Goal: Answer question/provide support

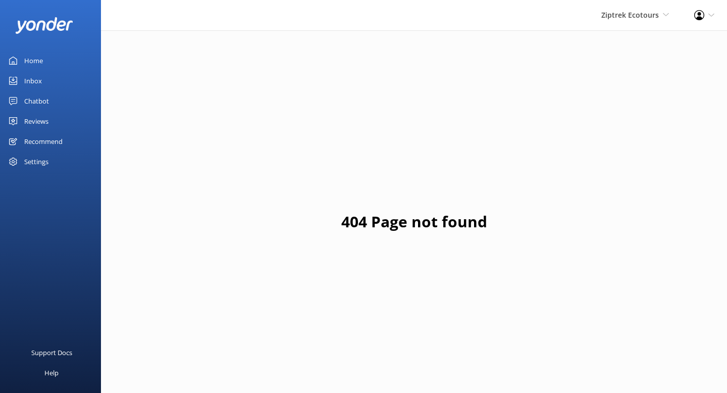
click at [42, 60] on div "Home" at bounding box center [33, 60] width 19 height 20
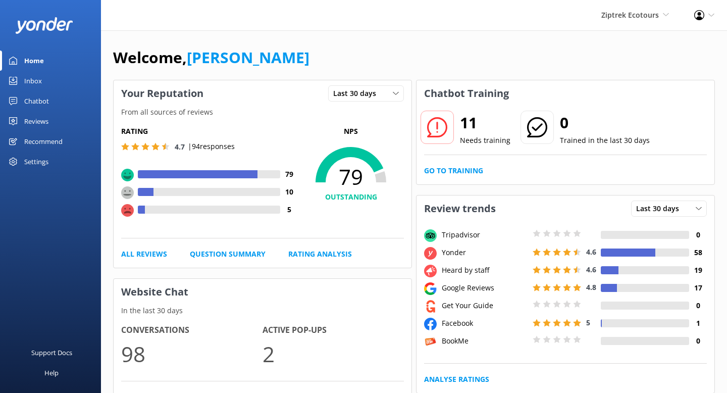
click at [37, 99] on div "Chatbot" at bounding box center [36, 101] width 25 height 20
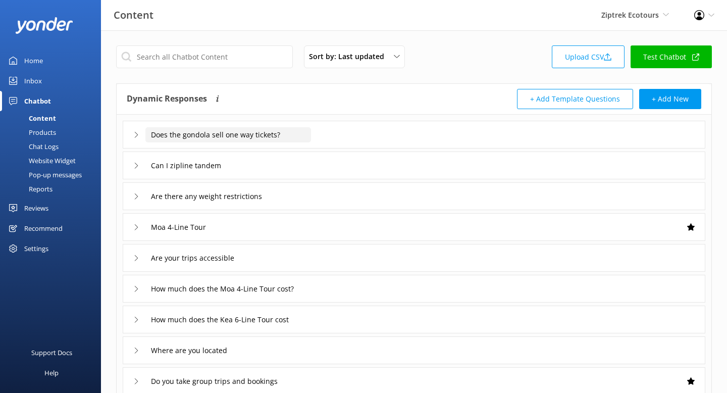
click at [202, 139] on input "Does the gondola sell one way tickets?" at bounding box center [228, 134] width 166 height 15
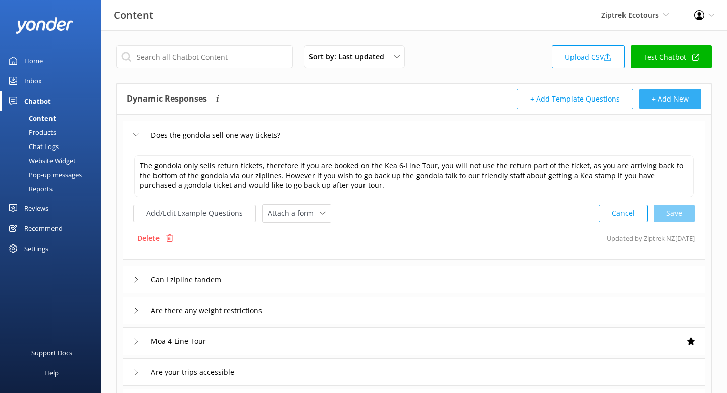
click at [669, 107] on button "+ Add New" at bounding box center [670, 99] width 62 height 20
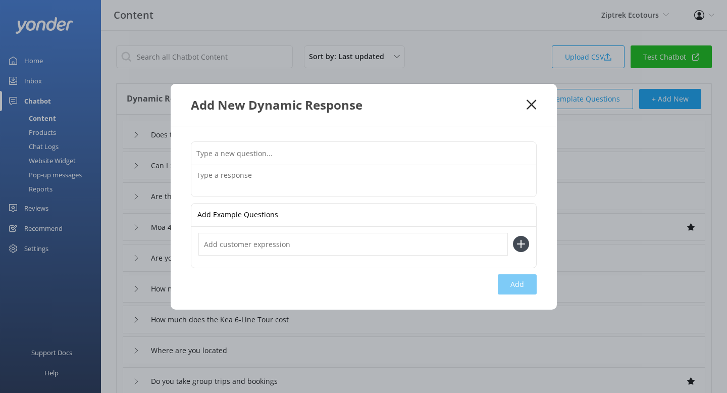
click at [315, 155] on input "text" at bounding box center [363, 153] width 345 height 23
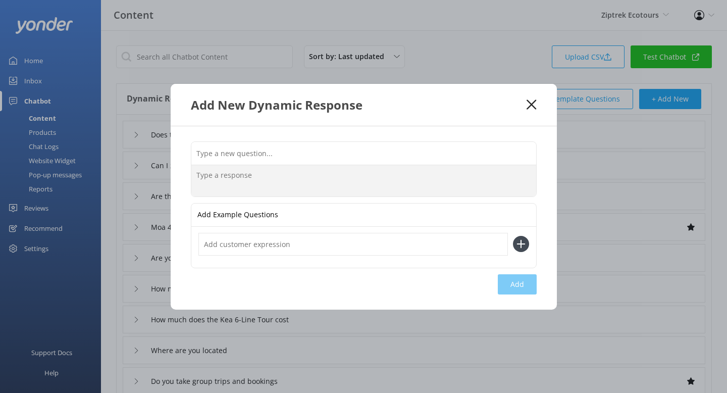
click at [221, 176] on textarea at bounding box center [363, 180] width 345 height 31
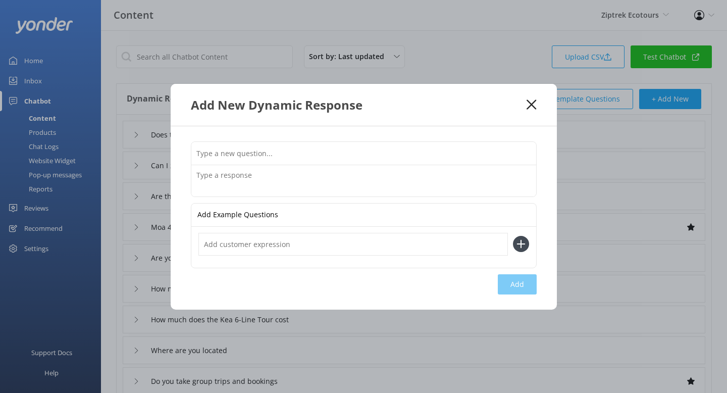
click at [241, 150] on input "text" at bounding box center [363, 153] width 345 height 23
click at [528, 109] on icon at bounding box center [532, 104] width 10 height 10
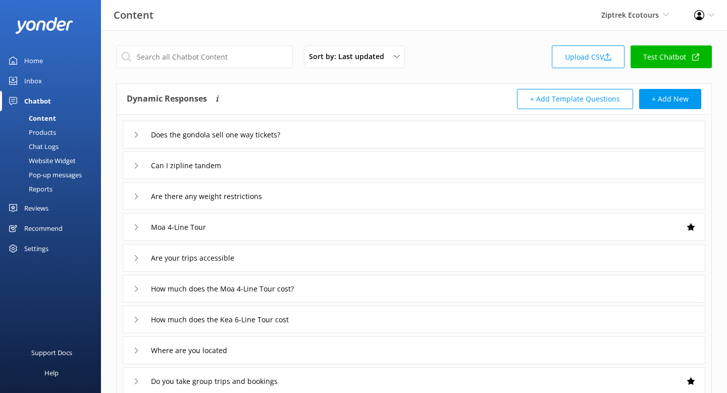
click at [52, 148] on div "Chat Logs" at bounding box center [32, 146] width 53 height 14
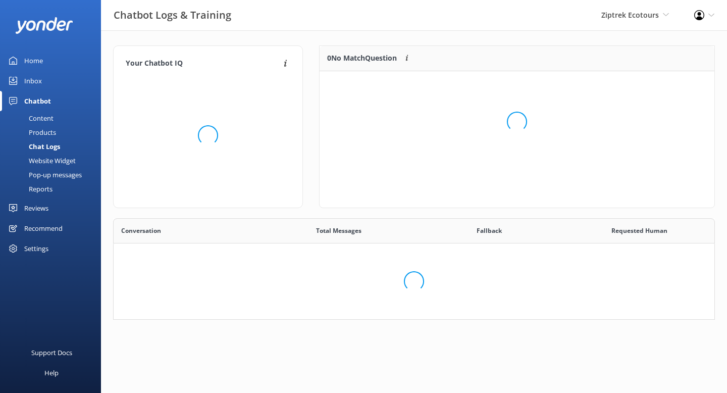
scroll to position [127, 395]
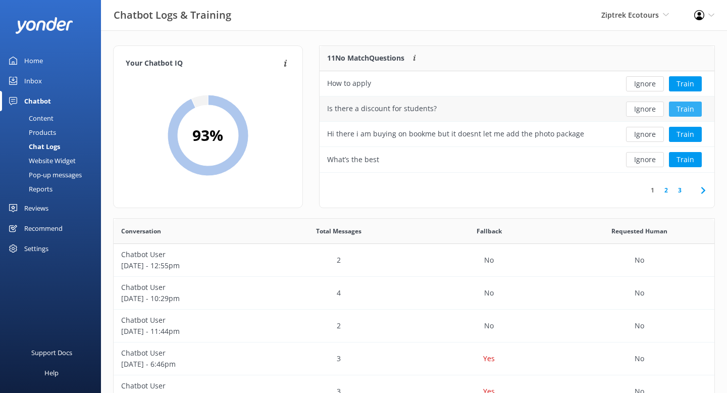
click at [684, 111] on button "Train" at bounding box center [685, 108] width 33 height 15
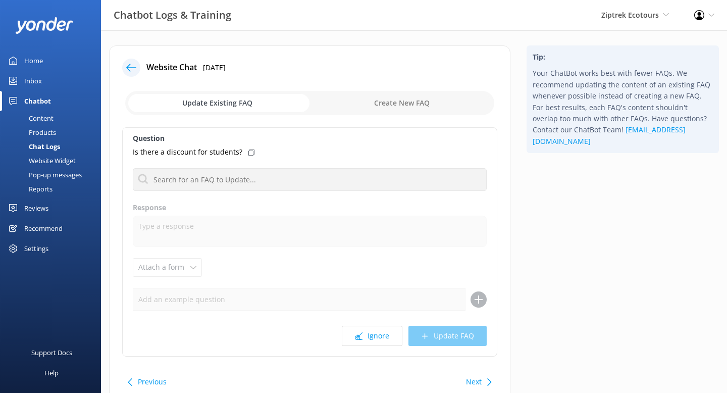
click at [134, 65] on icon at bounding box center [131, 68] width 10 height 10
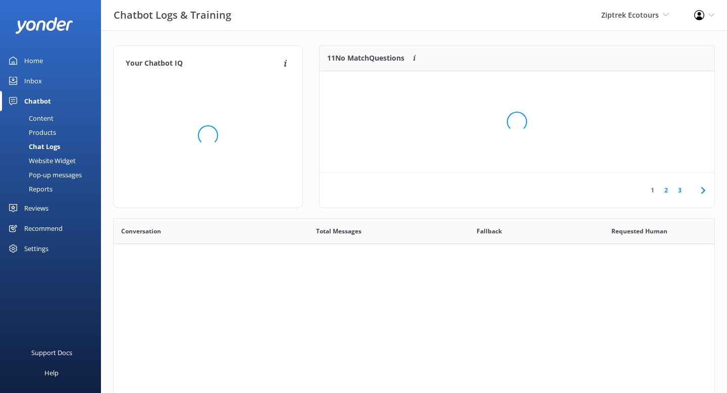
scroll to position [354, 601]
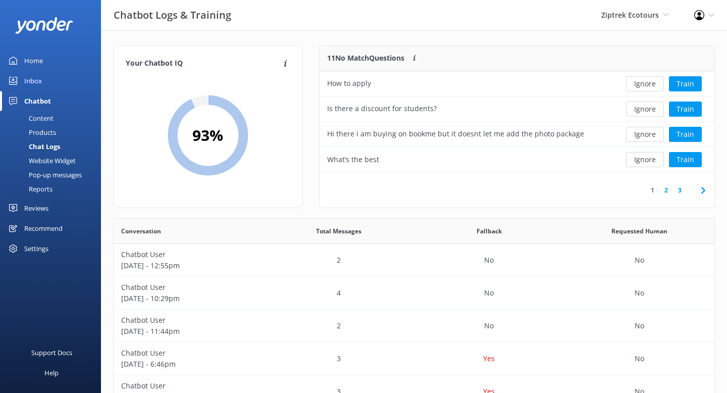
click at [38, 117] on div "Content" at bounding box center [29, 118] width 47 height 14
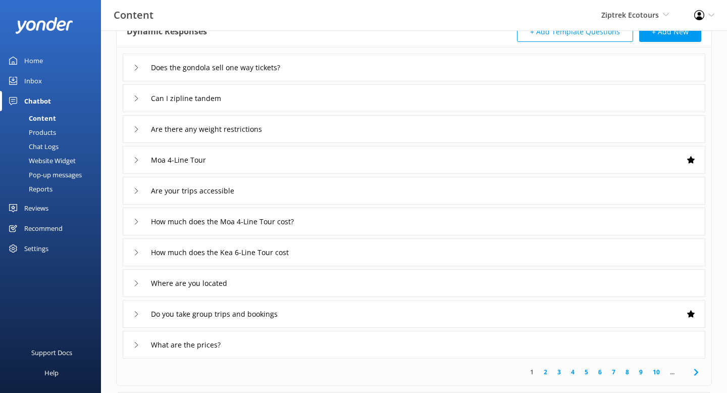
scroll to position [78, 0]
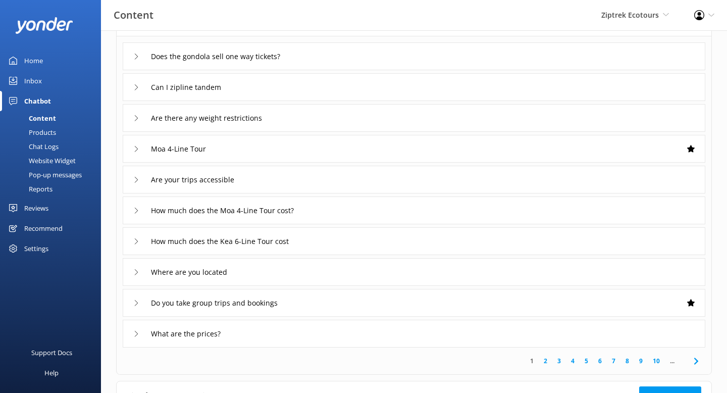
click at [636, 152] on div "Moa 4-Line Tour" at bounding box center [414, 149] width 583 height 28
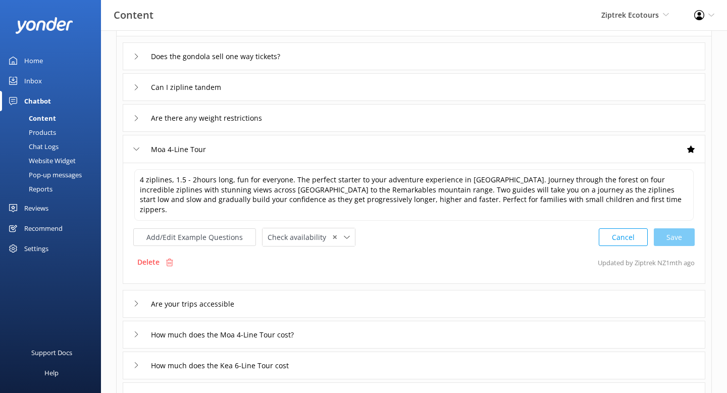
click at [395, 155] on div "Moa 4-Line Tour" at bounding box center [414, 149] width 583 height 28
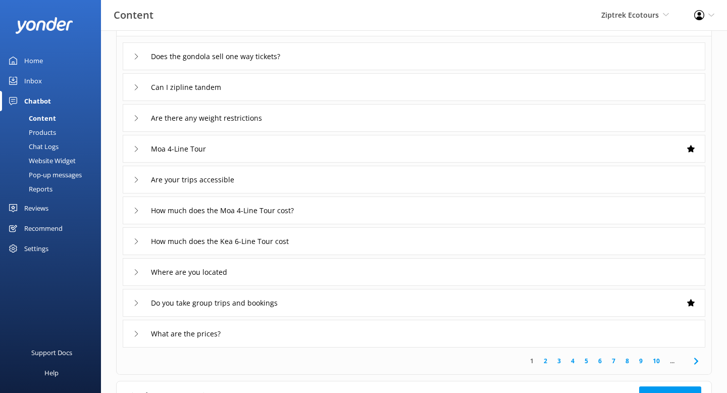
click at [49, 223] on div "Recommend" at bounding box center [43, 228] width 38 height 20
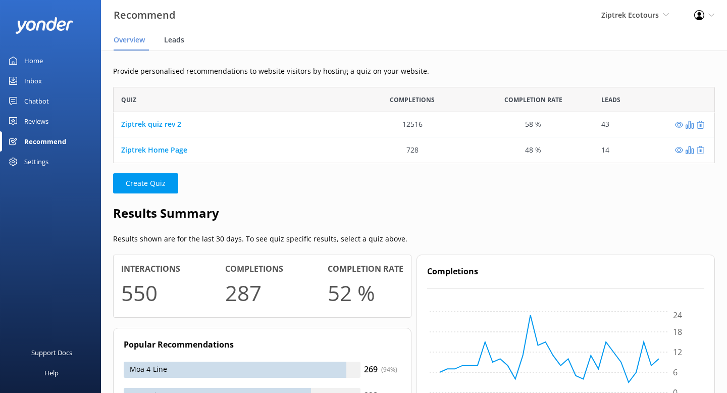
click at [180, 42] on span "Leads" at bounding box center [174, 40] width 20 height 10
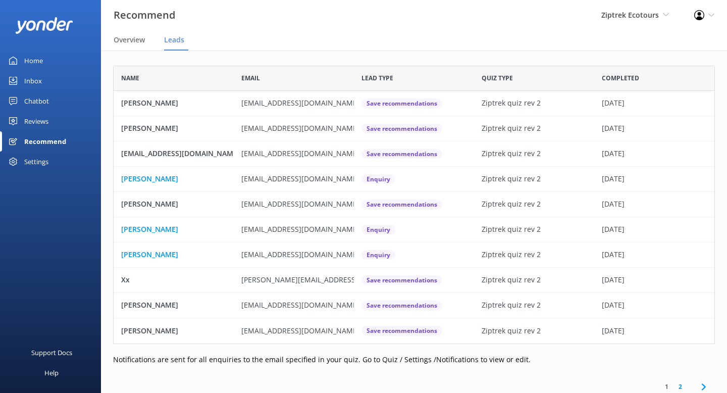
scroll to position [278, 602]
click at [57, 141] on div "Recommend" at bounding box center [45, 141] width 42 height 20
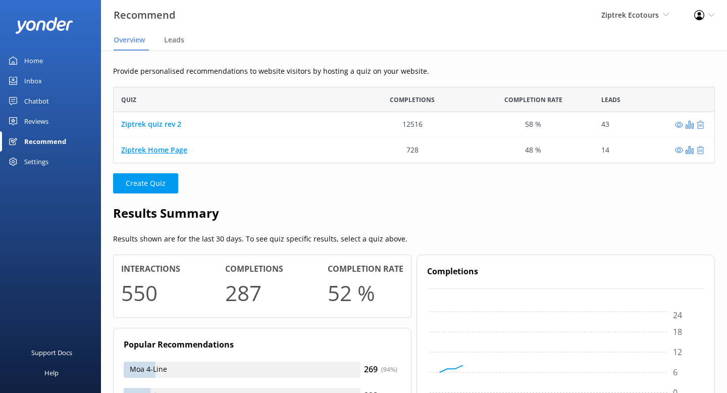
scroll to position [76, 602]
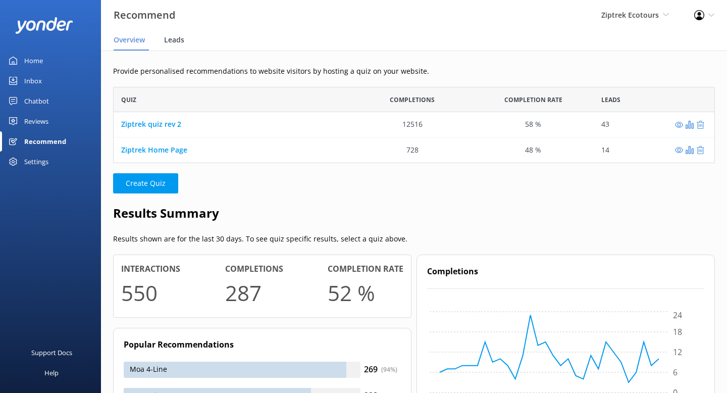
click at [174, 39] on span "Leads" at bounding box center [174, 40] width 20 height 10
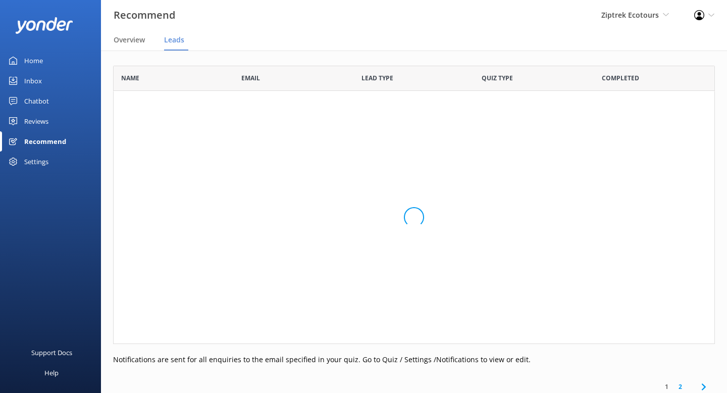
scroll to position [278, 602]
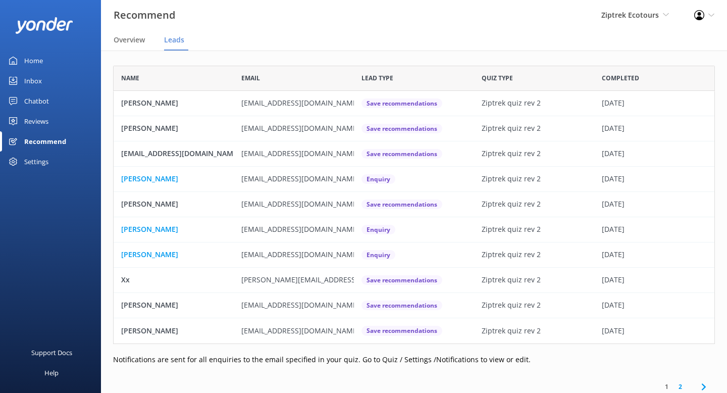
click at [40, 143] on div "Recommend" at bounding box center [45, 141] width 42 height 20
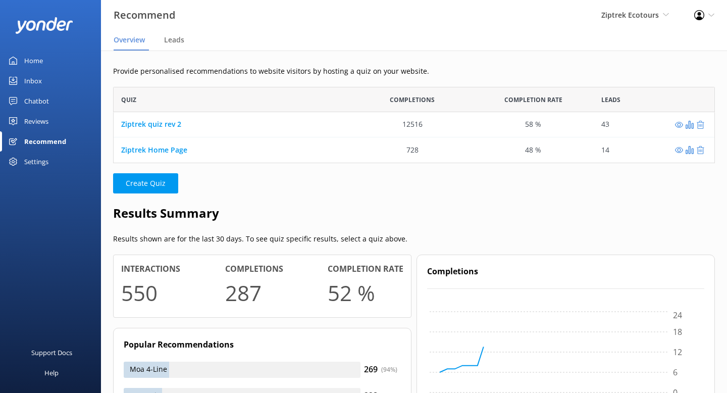
scroll to position [76, 602]
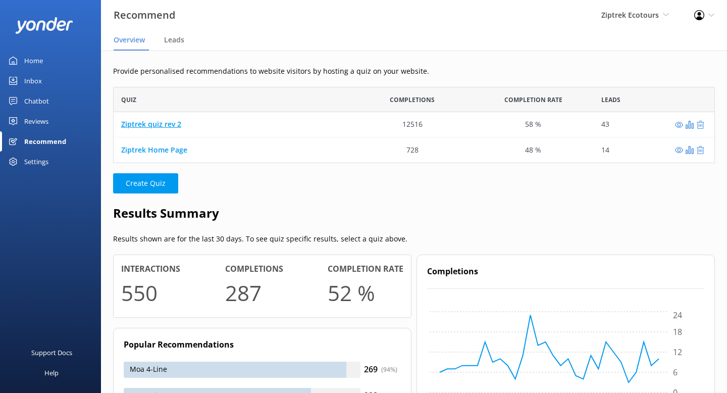
click at [173, 128] on link "Ziptrek quiz rev 2" at bounding box center [151, 125] width 60 height 10
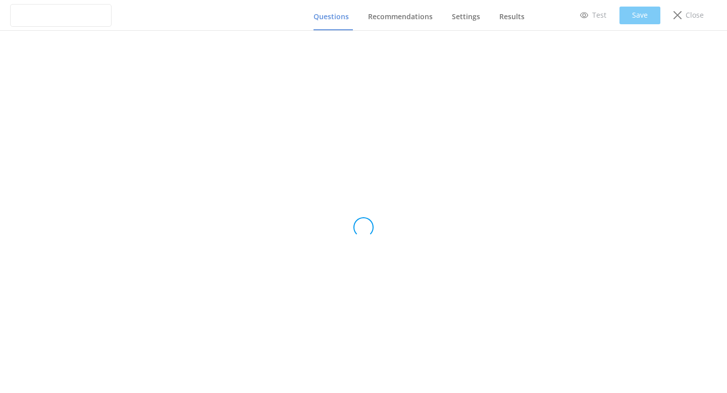
type input "Ziptrek quiz rev 2"
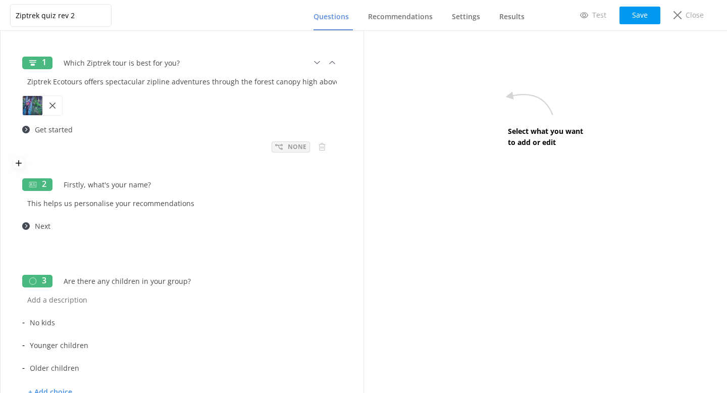
click at [282, 151] on div "None" at bounding box center [291, 146] width 38 height 11
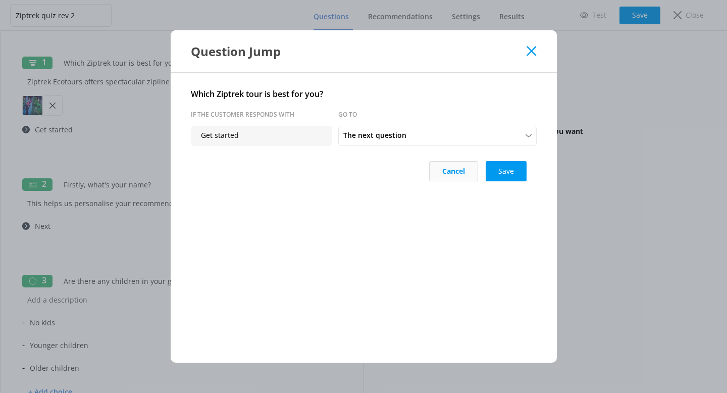
click at [434, 167] on button "Cancel" at bounding box center [453, 171] width 49 height 20
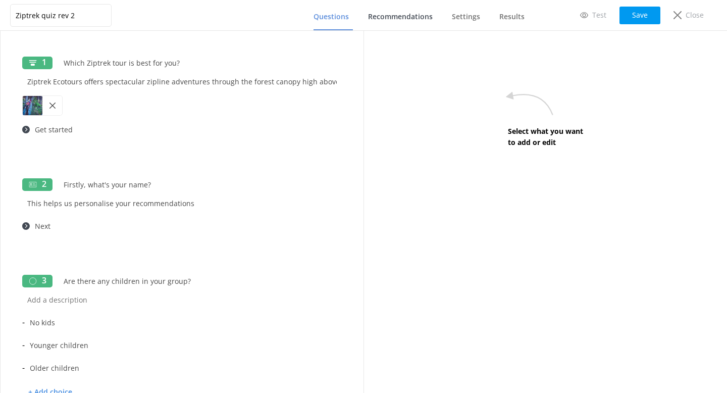
click at [391, 12] on span "Recommendations" at bounding box center [400, 17] width 65 height 10
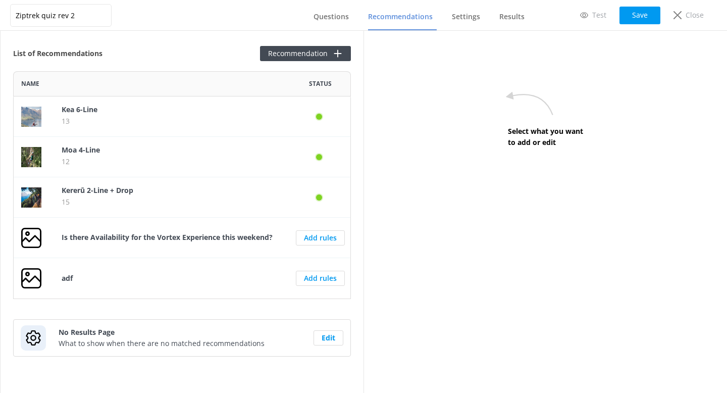
scroll to position [228, 338]
click at [510, 22] on link "Results" at bounding box center [513, 17] width 29 height 26
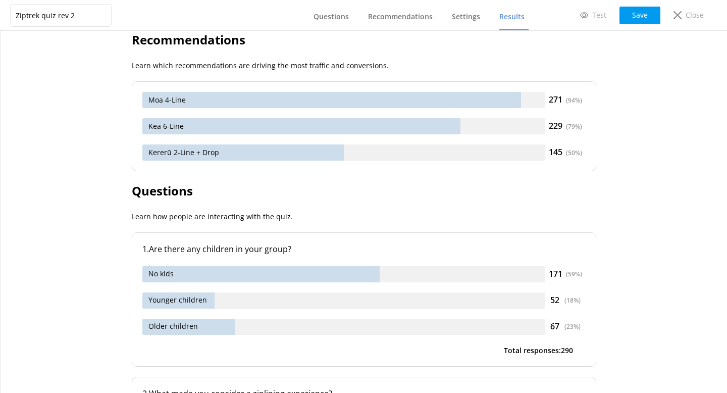
scroll to position [277, 0]
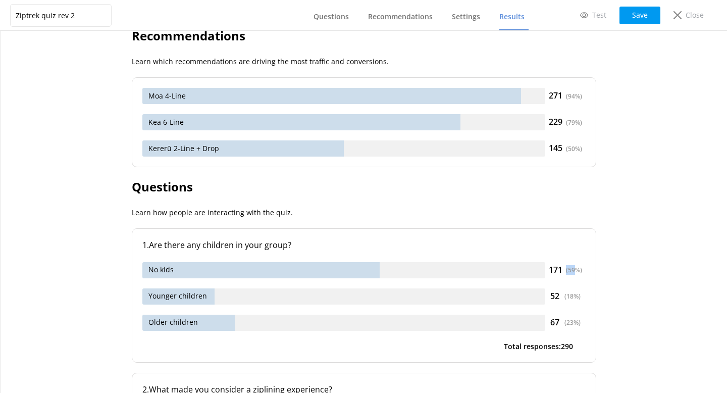
drag, startPoint x: 582, startPoint y: 268, endPoint x: 576, endPoint y: 268, distance: 6.6
click at [576, 268] on div "171 ( 59 %)" at bounding box center [565, 270] width 40 height 13
click at [581, 268] on div "( 59 %)" at bounding box center [574, 270] width 16 height 10
click at [679, 16] on use at bounding box center [678, 15] width 8 height 8
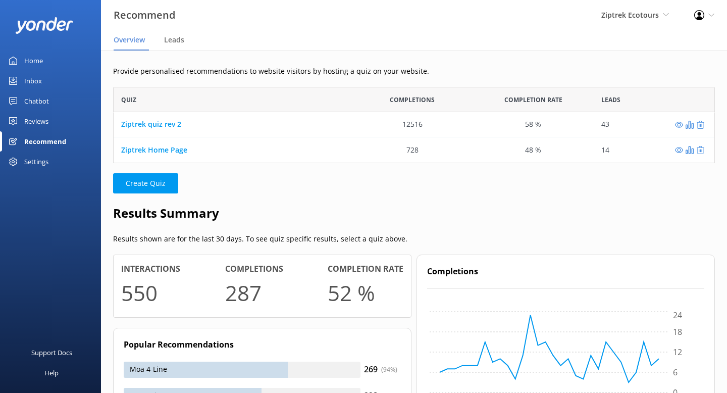
scroll to position [76, 602]
click at [31, 77] on div "Inbox" at bounding box center [33, 81] width 18 height 20
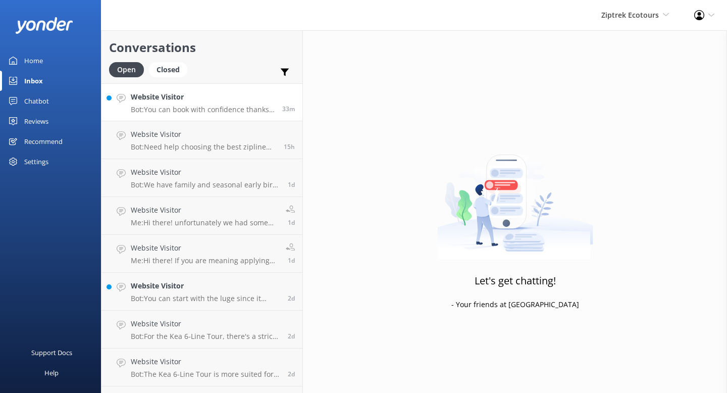
click at [185, 107] on p "Bot: You can book with confidence thanks to our 24-hour cancellation policy! Fo…" at bounding box center [203, 109] width 144 height 9
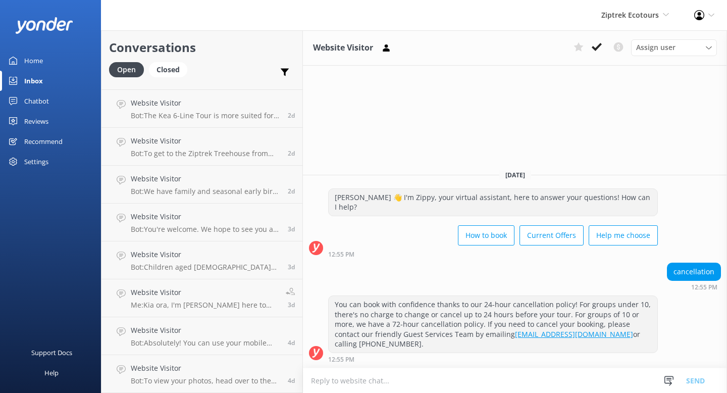
scroll to position [296, 0]
click at [198, 220] on h4 "Website Visitor" at bounding box center [205, 216] width 149 height 11
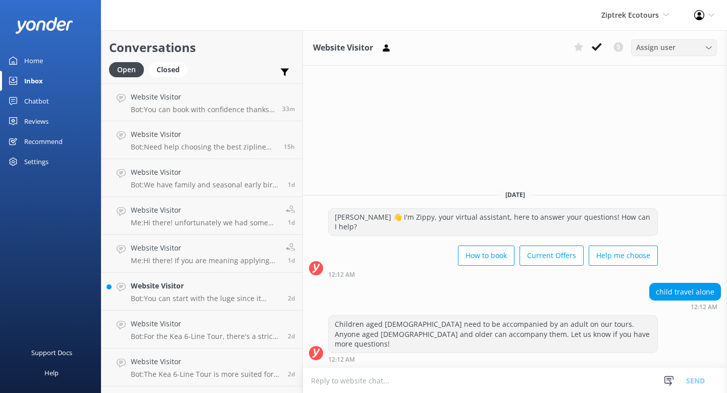
click at [678, 43] on div "Assign user" at bounding box center [674, 47] width 81 height 11
click at [546, 103] on div "Website Visitor Assign user Miranda Trent Ziptrek Manager Ziptrek NZ Mike Higso…" at bounding box center [515, 211] width 424 height 363
